Goal: Task Accomplishment & Management: Manage account settings

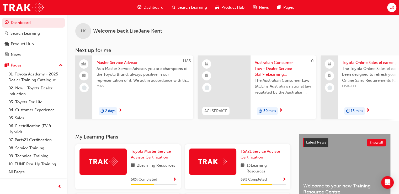
click at [390, 9] on span "LK" at bounding box center [392, 7] width 4 height 6
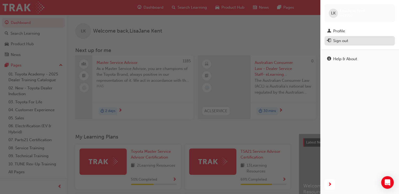
click at [356, 40] on div "Sign out" at bounding box center [359, 41] width 65 height 7
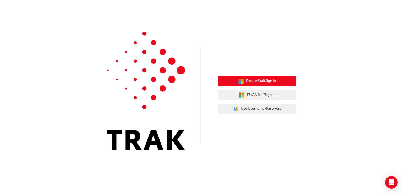
click at [268, 80] on span "Dealer Staff Sign In" at bounding box center [261, 81] width 30 height 6
